Goal: Information Seeking & Learning: Find specific fact

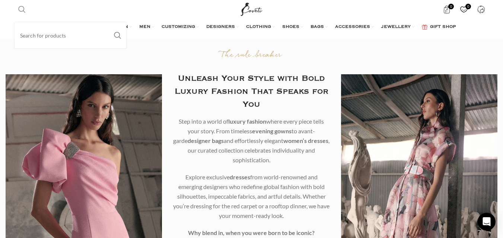
click at [20, 10] on span "Search" at bounding box center [21, 9] width 7 height 7
click at [37, 39] on input "Search" at bounding box center [71, 35] width 112 height 26
paste input "hello@hellosunflower.com"
click at [22, 9] on span "Search" at bounding box center [21, 9] width 7 height 7
click at [81, 38] on input "hello@hellosunflower.com" at bounding box center [71, 35] width 112 height 26
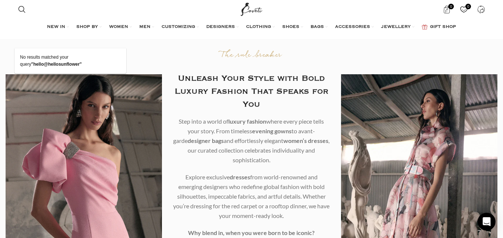
drag, startPoint x: 35, startPoint y: 37, endPoint x: 0, endPoint y: 29, distance: 36.1
click at [0, 29] on div "Search hello@hellosunflower Search 0 items $ 0 0 Wishlist Login / Register Menu…" at bounding box center [251, 17] width 503 height 35
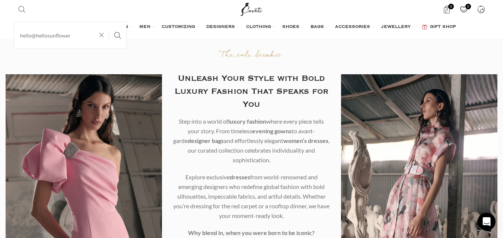
click at [22, 15] on link "Search" at bounding box center [22, 9] width 15 height 15
click at [24, 15] on link "Search" at bounding box center [22, 9] width 15 height 15
click at [35, 36] on input "hello@hellosunflower" at bounding box center [71, 35] width 112 height 26
type input "hellosunflower"
click at [109, 22] on button "Search" at bounding box center [117, 35] width 17 height 26
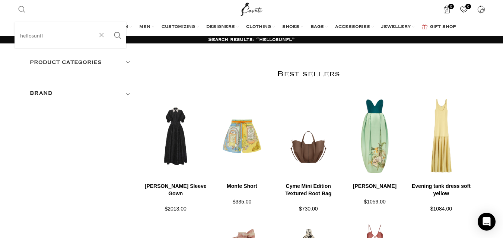
click at [19, 7] on span "Search" at bounding box center [21, 9] width 7 height 7
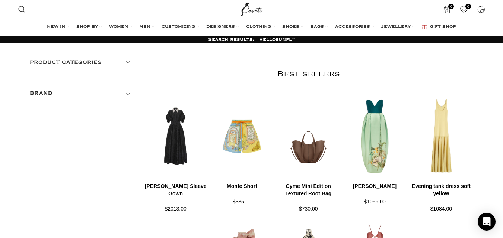
drag, startPoint x: 48, startPoint y: 35, endPoint x: 6, endPoint y: 25, distance: 43.2
click at [6, 25] on div "Excellent 4.3 / 5 64 Reviews Search hellosunfl Search 0 items $ 0 0 Wishlist Lo…" at bounding box center [251, 17] width 503 height 35
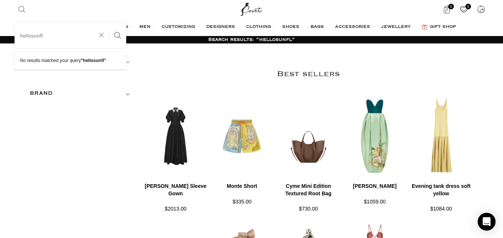
click at [22, 7] on span "Search" at bounding box center [21, 9] width 7 height 7
click at [45, 36] on input "hellosunfl" at bounding box center [71, 35] width 112 height 26
drag, startPoint x: 45, startPoint y: 36, endPoint x: 34, endPoint y: 38, distance: 11.0
click at [41, 36] on input "hellosunfl" at bounding box center [71, 35] width 112 height 26
click at [34, 38] on input "hellosunfl" at bounding box center [71, 35] width 112 height 26
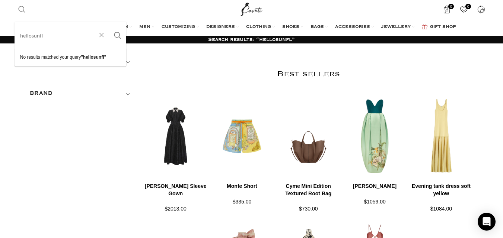
drag, startPoint x: 39, startPoint y: 33, endPoint x: 22, endPoint y: 29, distance: 17.6
click at [22, 29] on input "hellosunfl" at bounding box center [71, 35] width 112 height 26
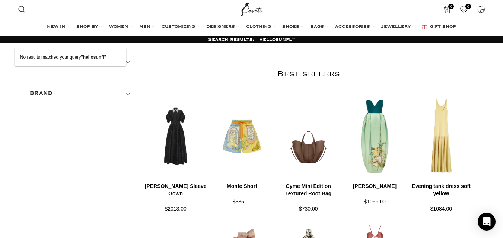
type input "h"
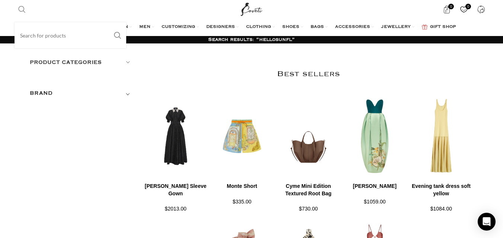
paste input "[EMAIL_ADDRESS][DOMAIN_NAME] - [EMAIL_ADDRESS][DOMAIN_NAME]"
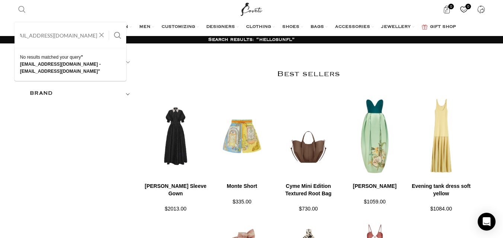
click at [38, 35] on input "[EMAIL_ADDRESS][DOMAIN_NAME] - [EMAIL_ADDRESS][DOMAIN_NAME]" at bounding box center [71, 35] width 112 height 26
click at [37, 35] on input "[EMAIL_ADDRESS][DOMAIN_NAME] - [EMAIL_ADDRESS][DOMAIN_NAME]" at bounding box center [71, 35] width 112 height 26
drag, startPoint x: 56, startPoint y: 38, endPoint x: 20, endPoint y: 35, distance: 35.8
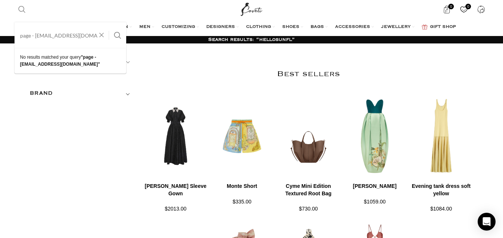
click at [20, 35] on input "page - [EMAIL_ADDRESS][DOMAIN_NAME]" at bounding box center [71, 35] width 112 height 26
click at [50, 38] on input "[DOMAIN_NAME]" at bounding box center [71, 35] width 112 height 26
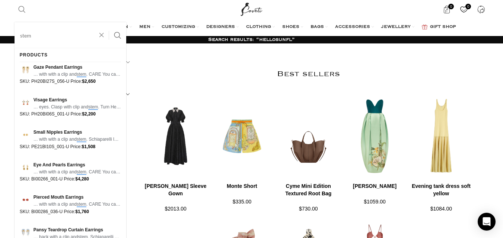
type input "stem"
click at [109, 22] on button "Search" at bounding box center [117, 35] width 17 height 26
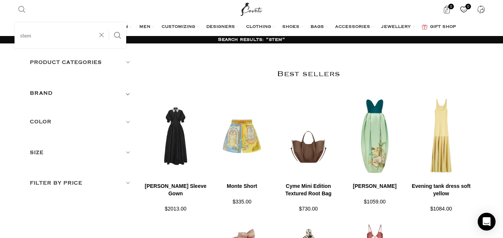
click at [40, 39] on input "stem" at bounding box center [71, 35] width 112 height 26
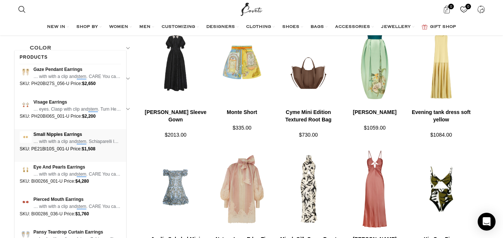
scroll to position [112, 0]
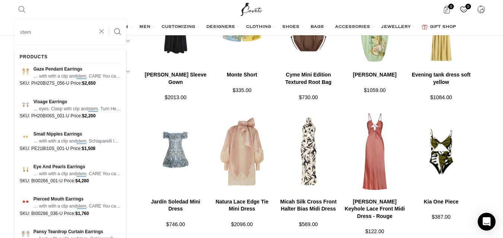
click at [20, 10] on span "Search" at bounding box center [21, 9] width 7 height 7
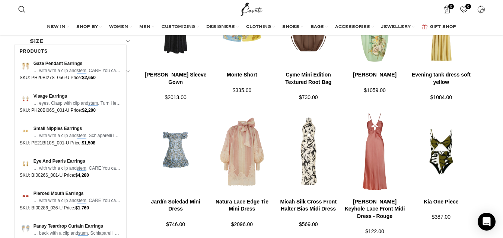
drag, startPoint x: 39, startPoint y: 34, endPoint x: 10, endPoint y: 29, distance: 29.4
click at [10, 29] on div "Excellent 4.3 / 5 64 Reviews Search stem stem Search 0 items $ 0 0 Wishlist Log…" at bounding box center [251, 17] width 503 height 35
click at [19, 12] on span "Search" at bounding box center [21, 9] width 7 height 7
click at [34, 38] on input "stem" at bounding box center [71, 32] width 112 height 26
click at [102, 38] on input "stem" at bounding box center [71, 32] width 112 height 26
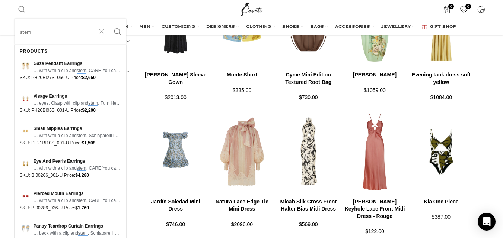
click at [98, 29] on span at bounding box center [103, 31] width 11 height 9
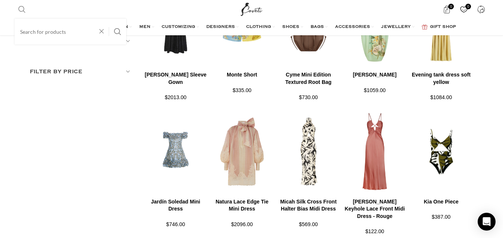
click at [63, 31] on input "Search" at bounding box center [71, 32] width 112 height 26
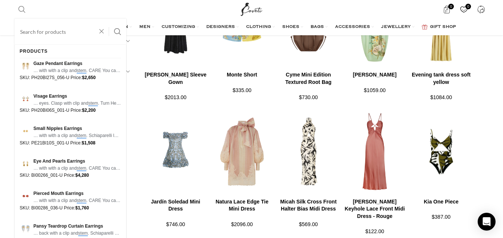
paste input "stelstores"
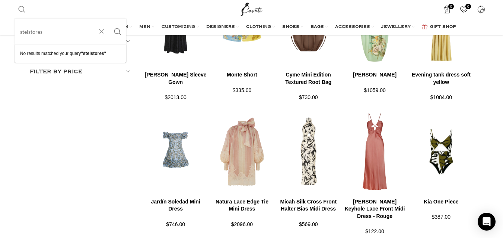
click at [29, 33] on input "stelstores" at bounding box center [71, 32] width 112 height 26
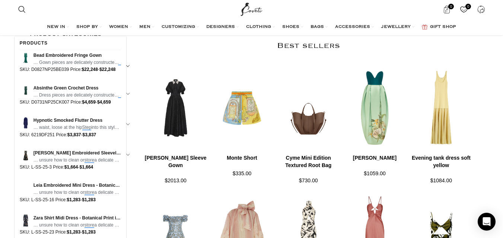
scroll to position [0, 0]
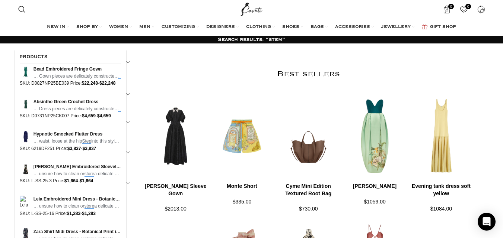
type input "stel stores"
